Goal: Task Accomplishment & Management: Manage account settings

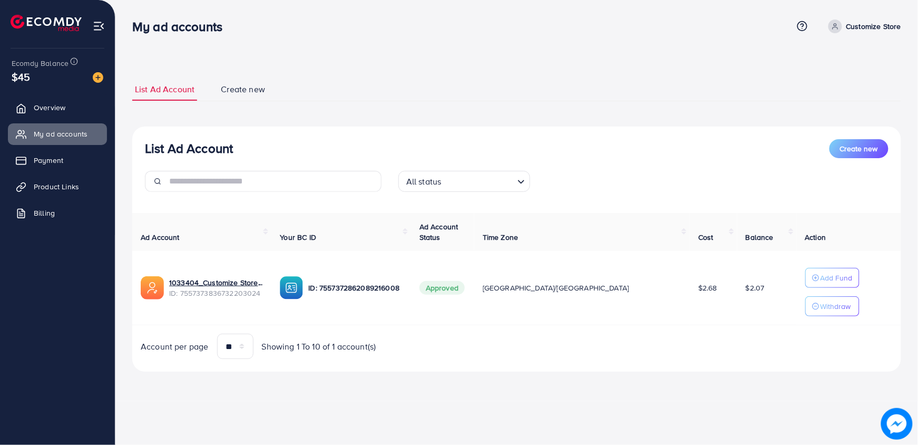
click at [303, 380] on div "**********" at bounding box center [516, 224] width 769 height 319
